Goal: Transaction & Acquisition: Subscribe to service/newsletter

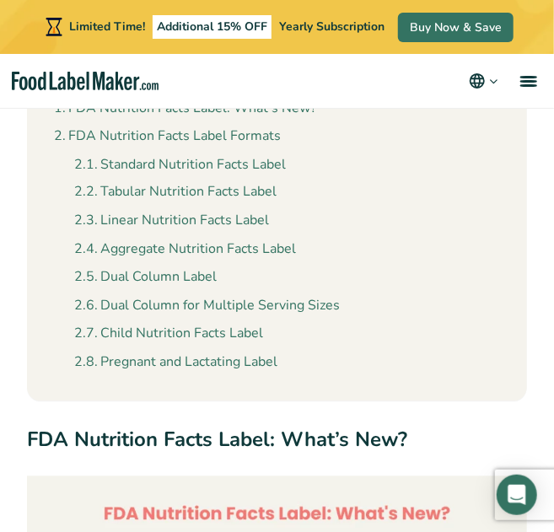
scroll to position [667, 0]
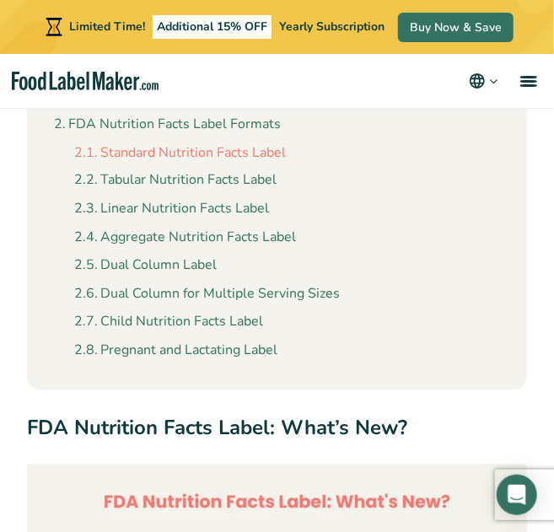
click at [161, 154] on link "Standard Nutrition Facts Label" at bounding box center [180, 154] width 212 height 22
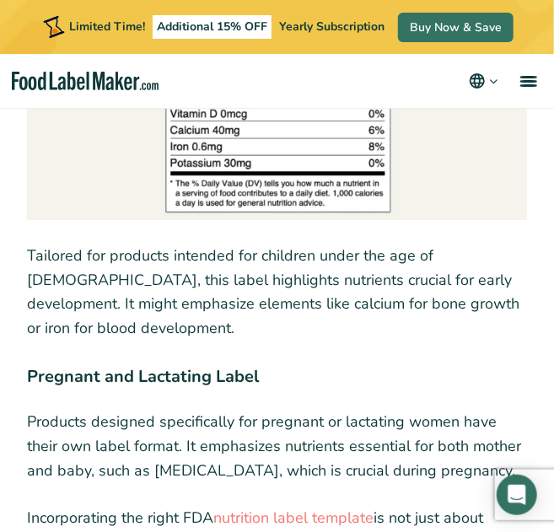
scroll to position [8138, 0]
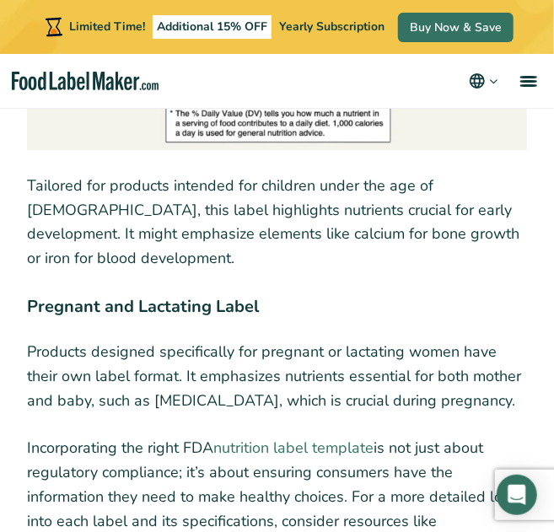
click at [301, 438] on link "nutrition label template" at bounding box center [293, 448] width 160 height 20
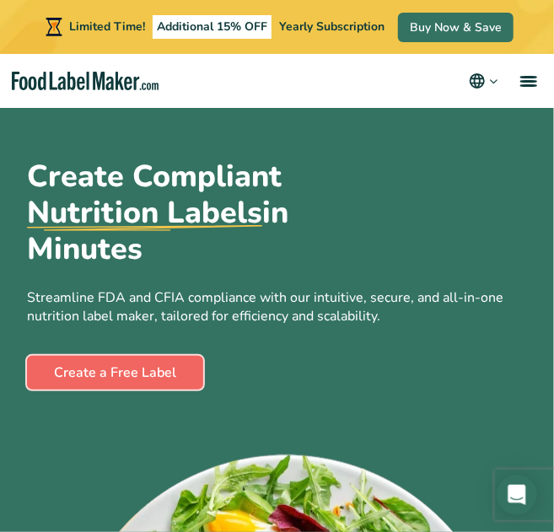
click at [99, 380] on link "Create a Free Label" at bounding box center [115, 373] width 176 height 34
